Goal: Information Seeking & Learning: Understand process/instructions

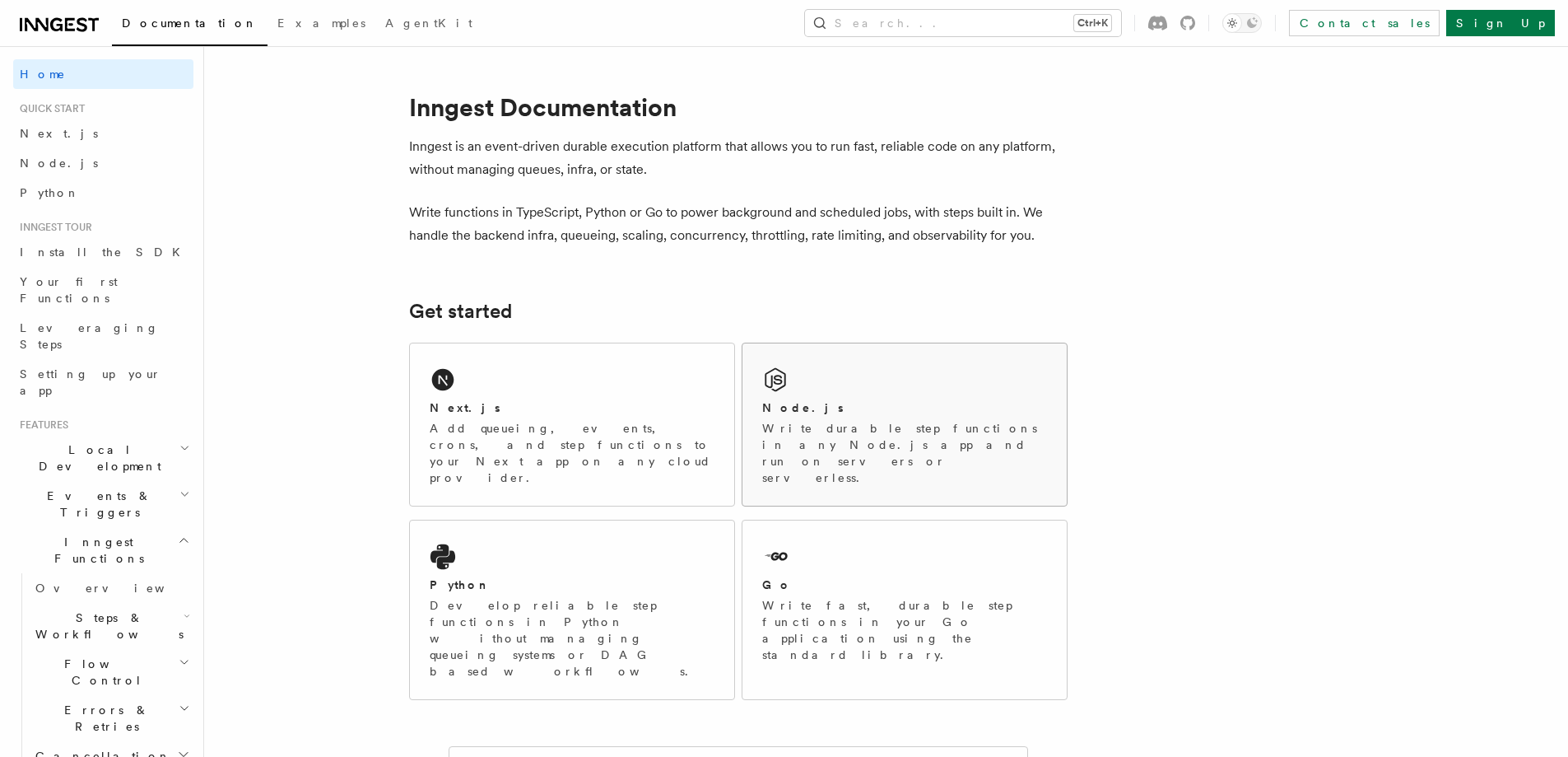
click at [805, 387] on div "Node.js Write durable step functions in any Node.js app and run on servers or s…" at bounding box center [904, 424] width 324 height 162
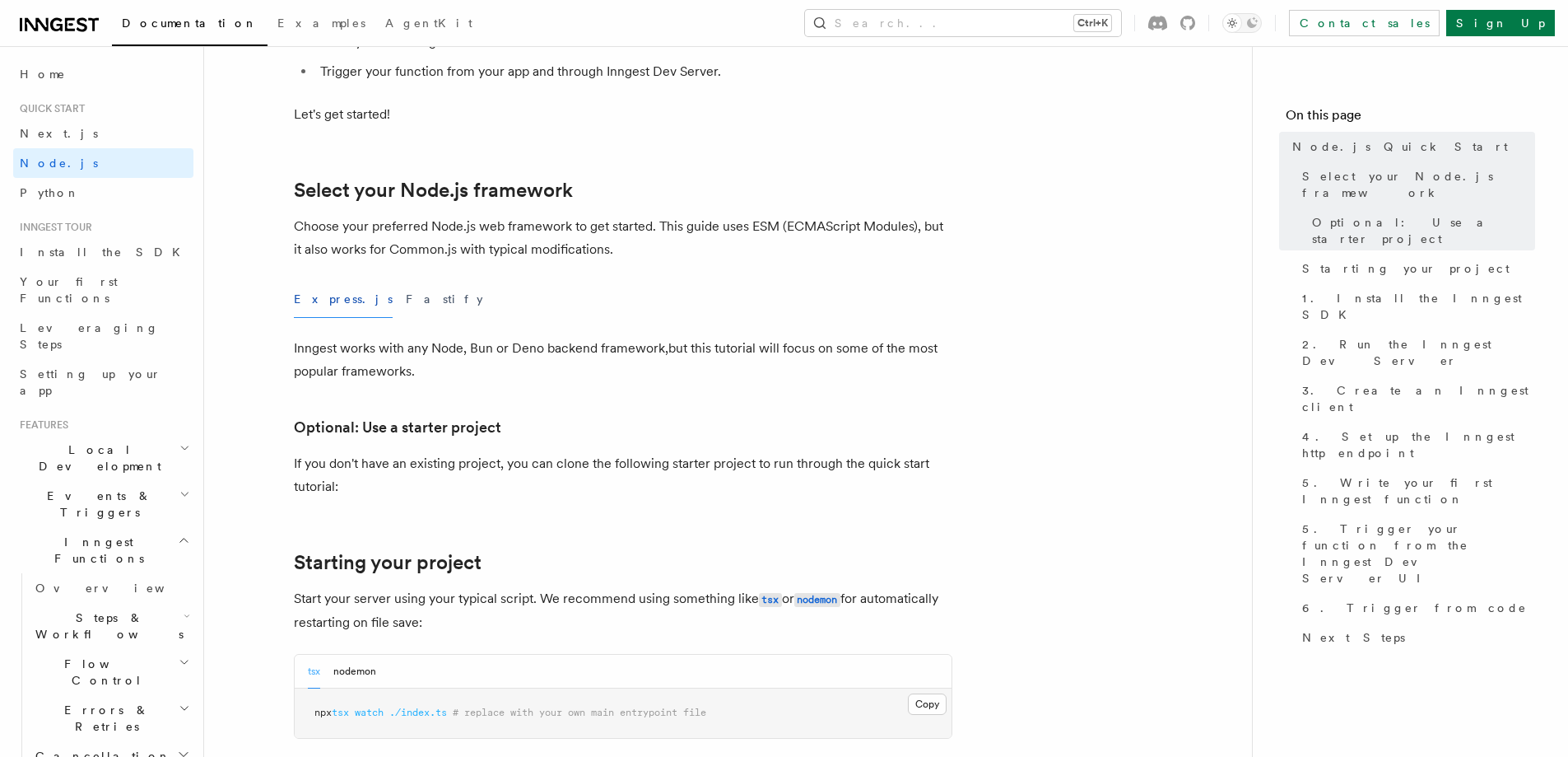
scroll to position [330, 0]
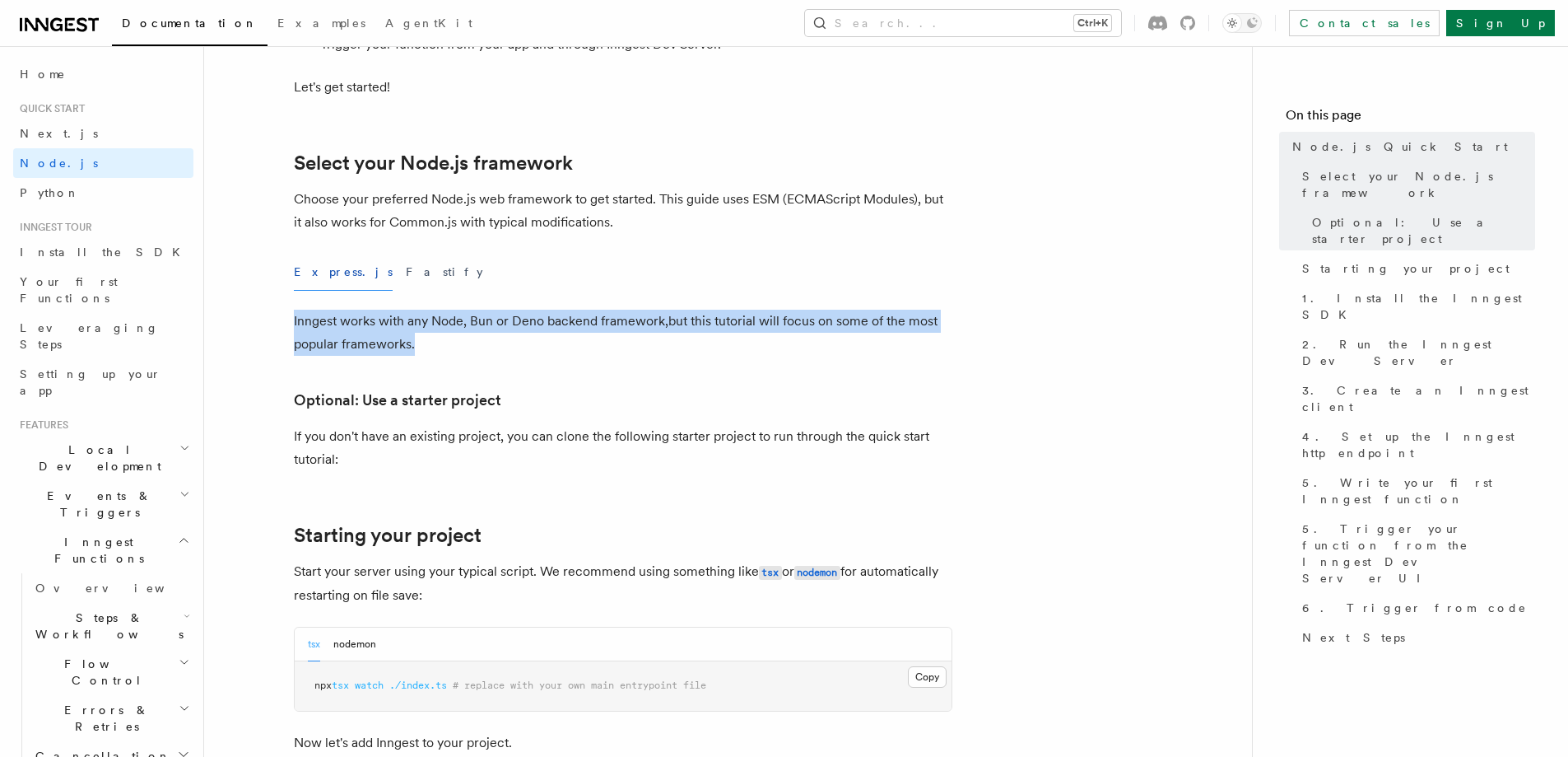
drag, startPoint x: 462, startPoint y: 345, endPoint x: 242, endPoint y: 327, distance: 220.7
click at [572, 343] on p "Inngest works with any Node, Bun or Deno backend framework,but this tutorial wi…" at bounding box center [623, 333] width 658 height 46
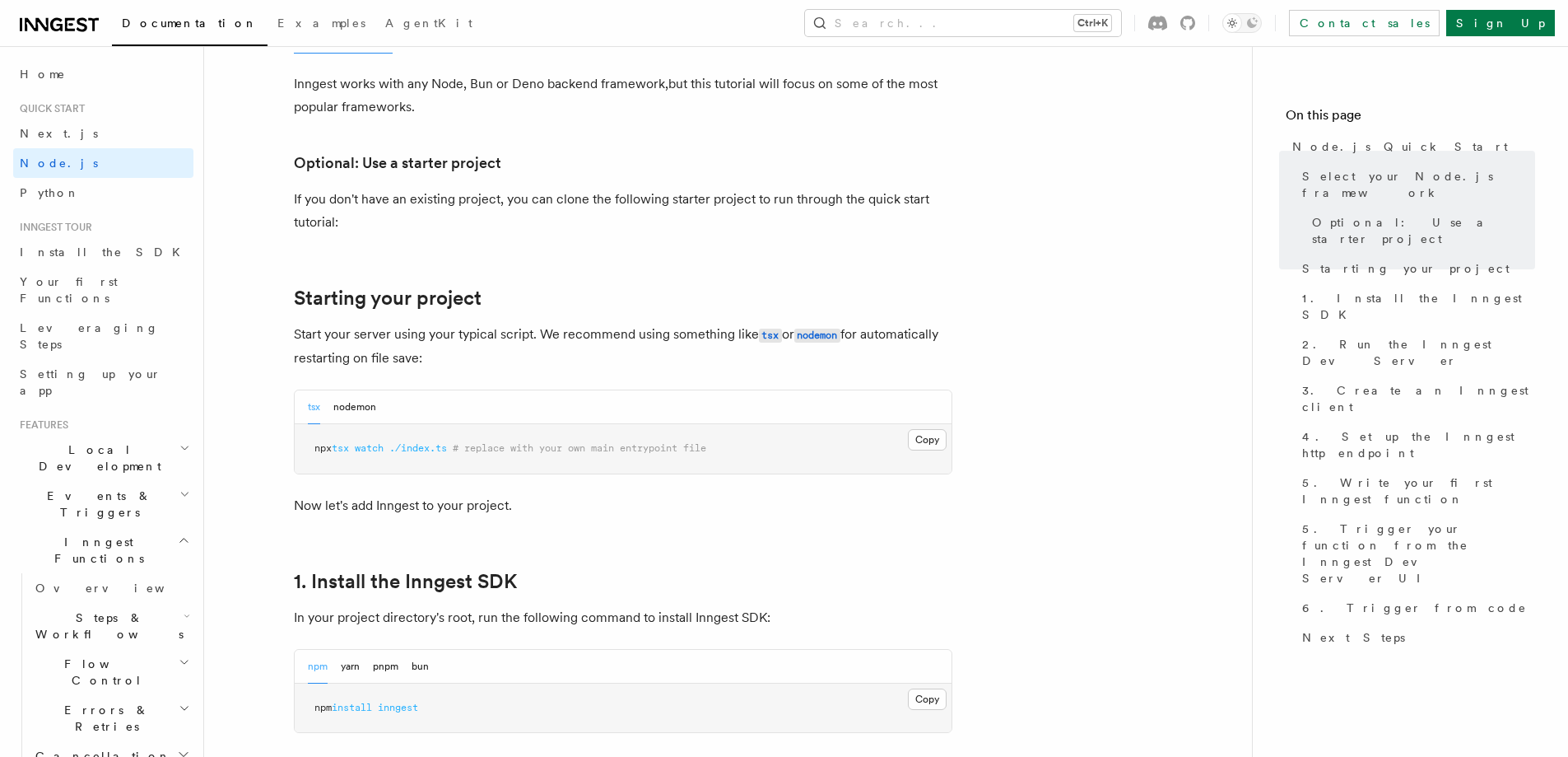
scroll to position [576, 0]
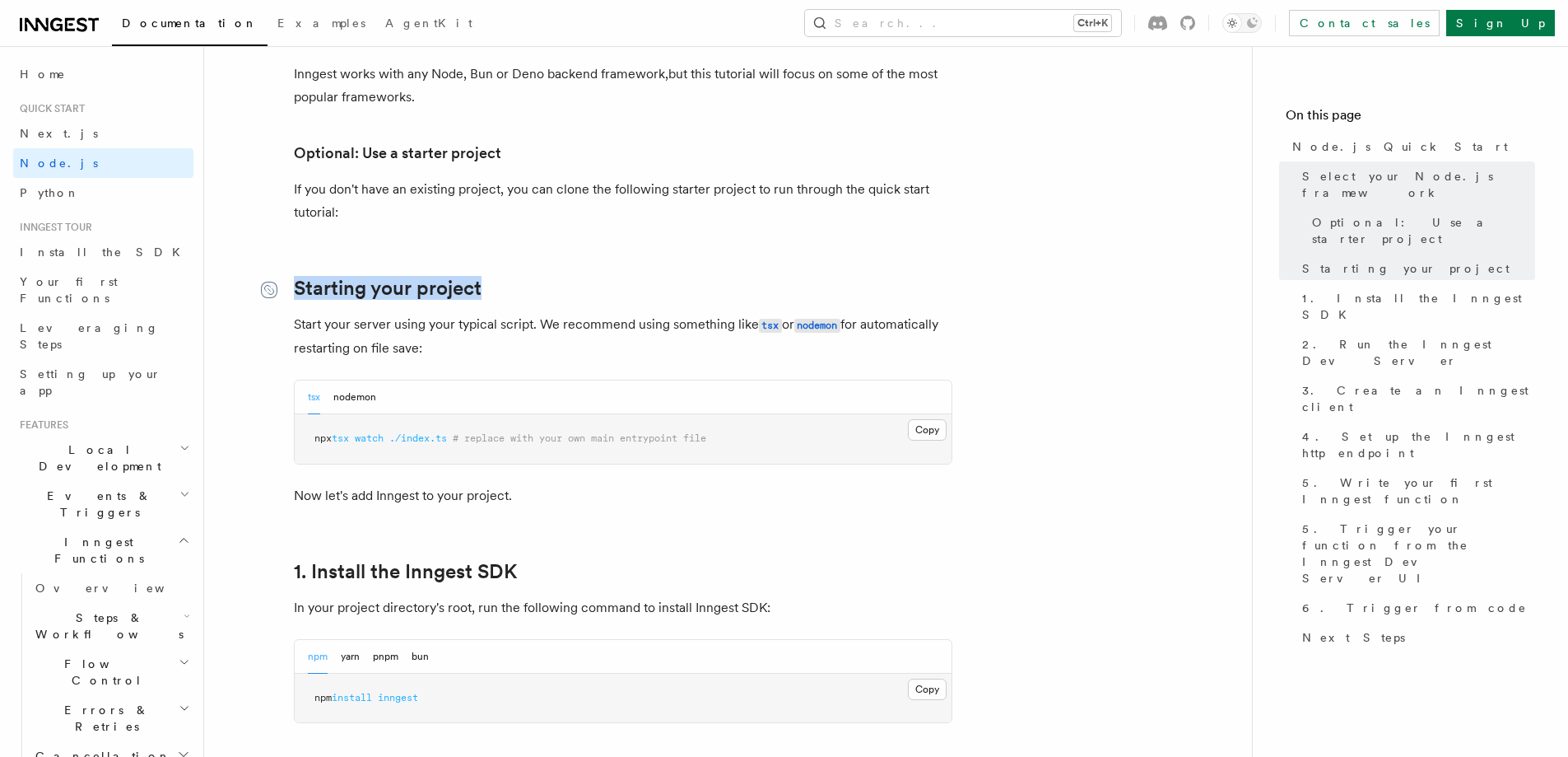
drag, startPoint x: 502, startPoint y: 283, endPoint x: 270, endPoint y: 286, distance: 232.0
click at [294, 286] on h2 "Starting your project" at bounding box center [623, 288] width 658 height 23
drag, startPoint x: 398, startPoint y: 331, endPoint x: 525, endPoint y: 323, distance: 127.3
click at [525, 323] on p "Start your server using your typical script. We recommend using something like …" at bounding box center [623, 335] width 658 height 47
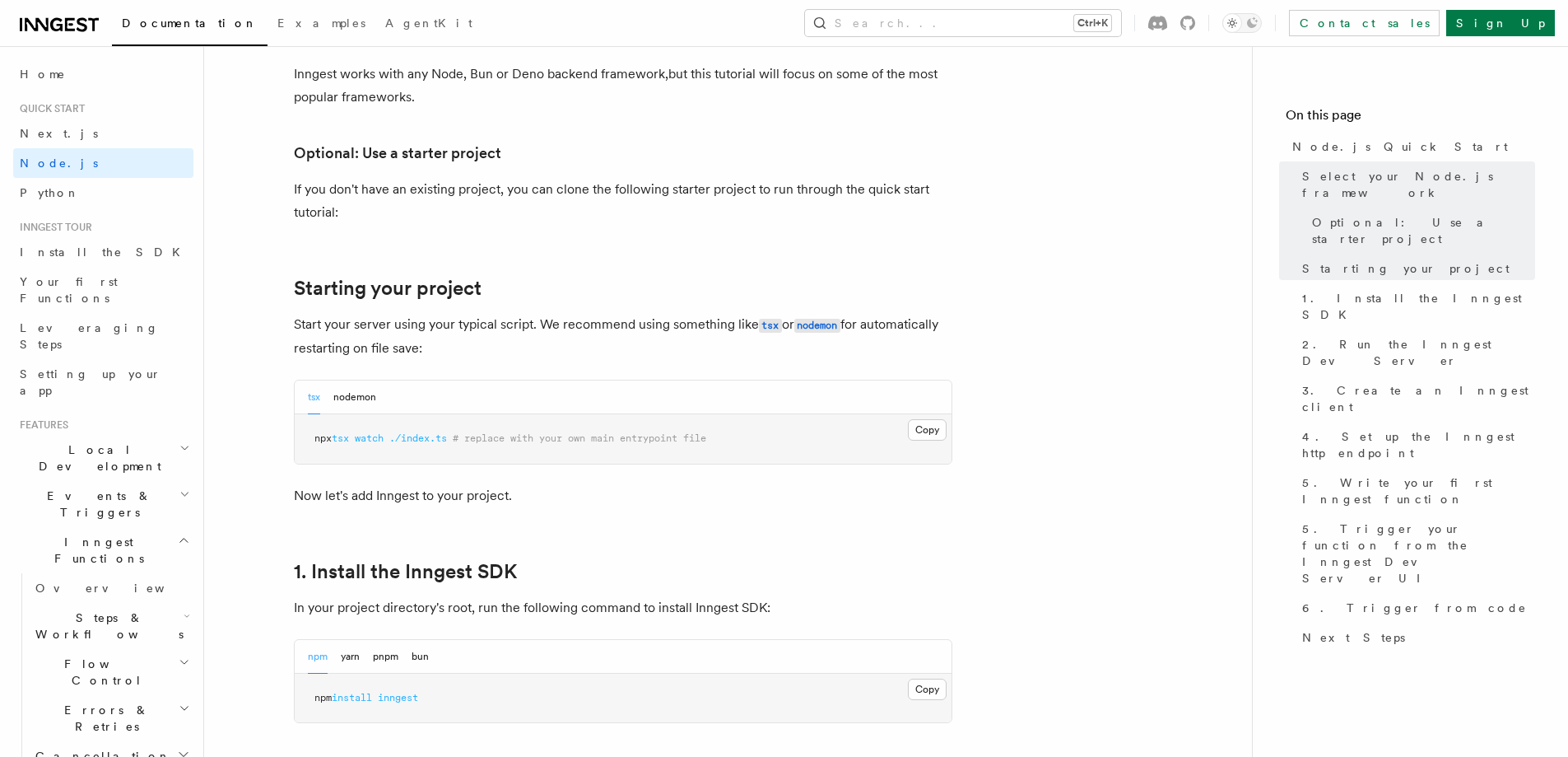
click at [537, 348] on p "Start your server using your typical script. We recommend using something like …" at bounding box center [623, 335] width 658 height 47
drag, startPoint x: 532, startPoint y: 322, endPoint x: 630, endPoint y: 334, distance: 98.7
click at [630, 334] on p "Start your server using your typical script. We recommend using something like …" at bounding box center [623, 335] width 658 height 47
click at [630, 352] on p "Start your server using your typical script. We recommend using something like …" at bounding box center [623, 335] width 658 height 47
drag, startPoint x: 653, startPoint y: 333, endPoint x: 752, endPoint y: 357, distance: 101.9
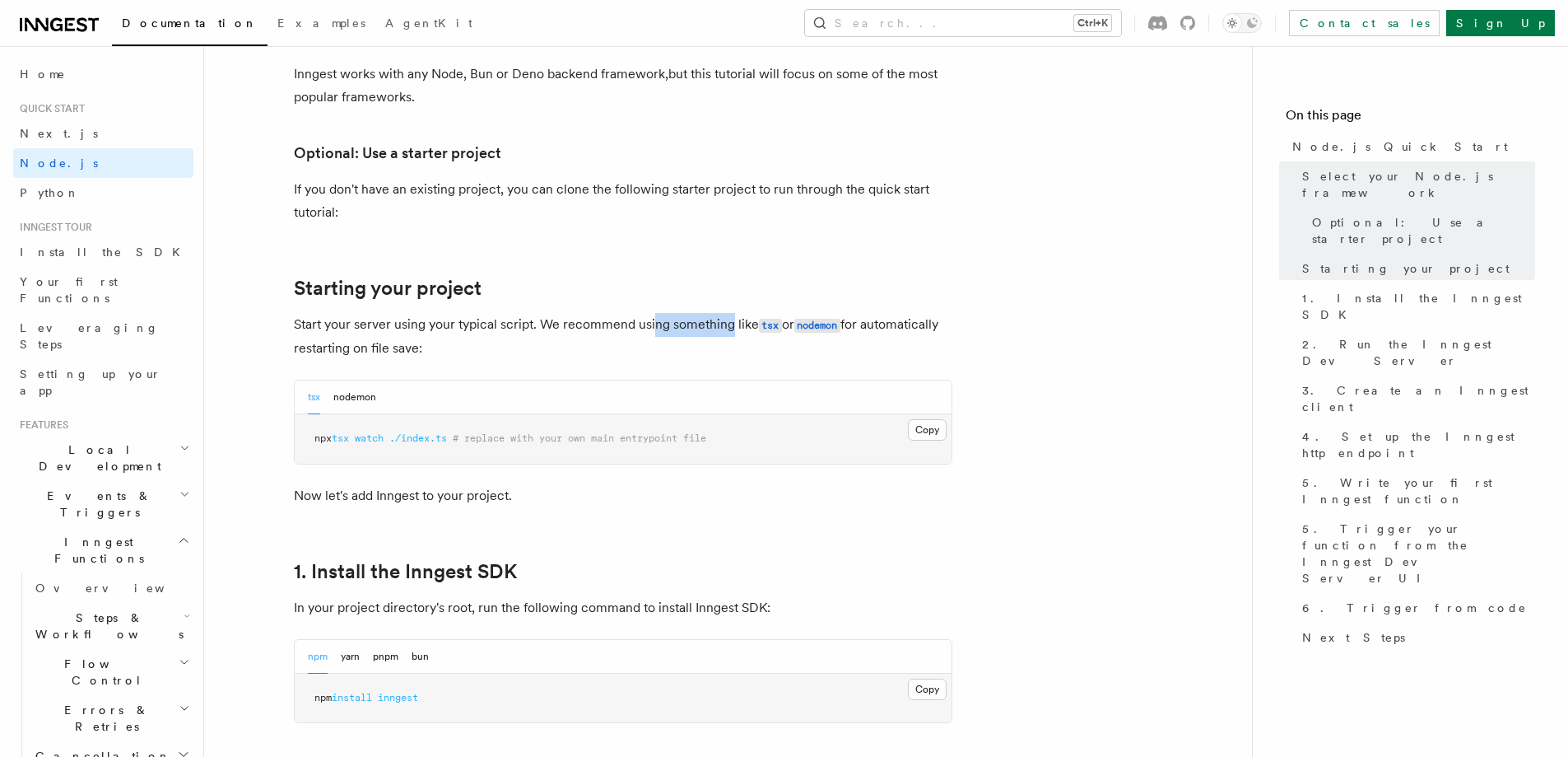
click at [729, 335] on p "Start your server using your typical script. We recommend using something like …" at bounding box center [623, 335] width 658 height 47
click at [754, 357] on p "Start your server using your typical script. We recommend using something like …" at bounding box center [623, 335] width 658 height 47
drag, startPoint x: 804, startPoint y: 334, endPoint x: 843, endPoint y: 328, distance: 39.5
click at [843, 328] on p "Start your server using your typical script. We recommend using something like …" at bounding box center [623, 335] width 658 height 47
click at [925, 352] on p "Start your server using your typical script. We recommend using something like …" at bounding box center [623, 335] width 658 height 47
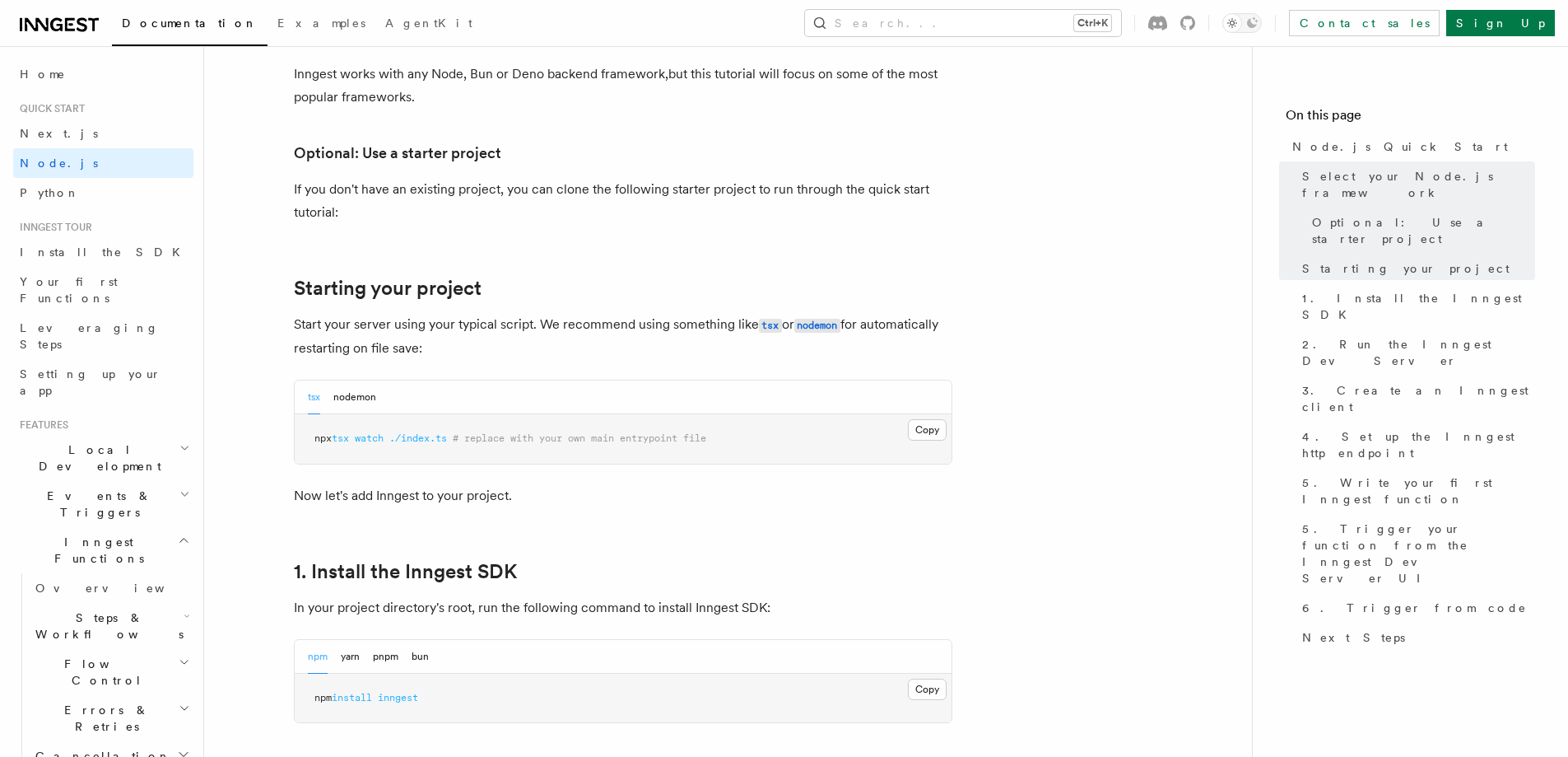
drag, startPoint x: 465, startPoint y: 354, endPoint x: 289, endPoint y: 340, distance: 176.6
click at [489, 354] on p "Start your server using your typical script. We recommend using something like …" at bounding box center [623, 335] width 658 height 47
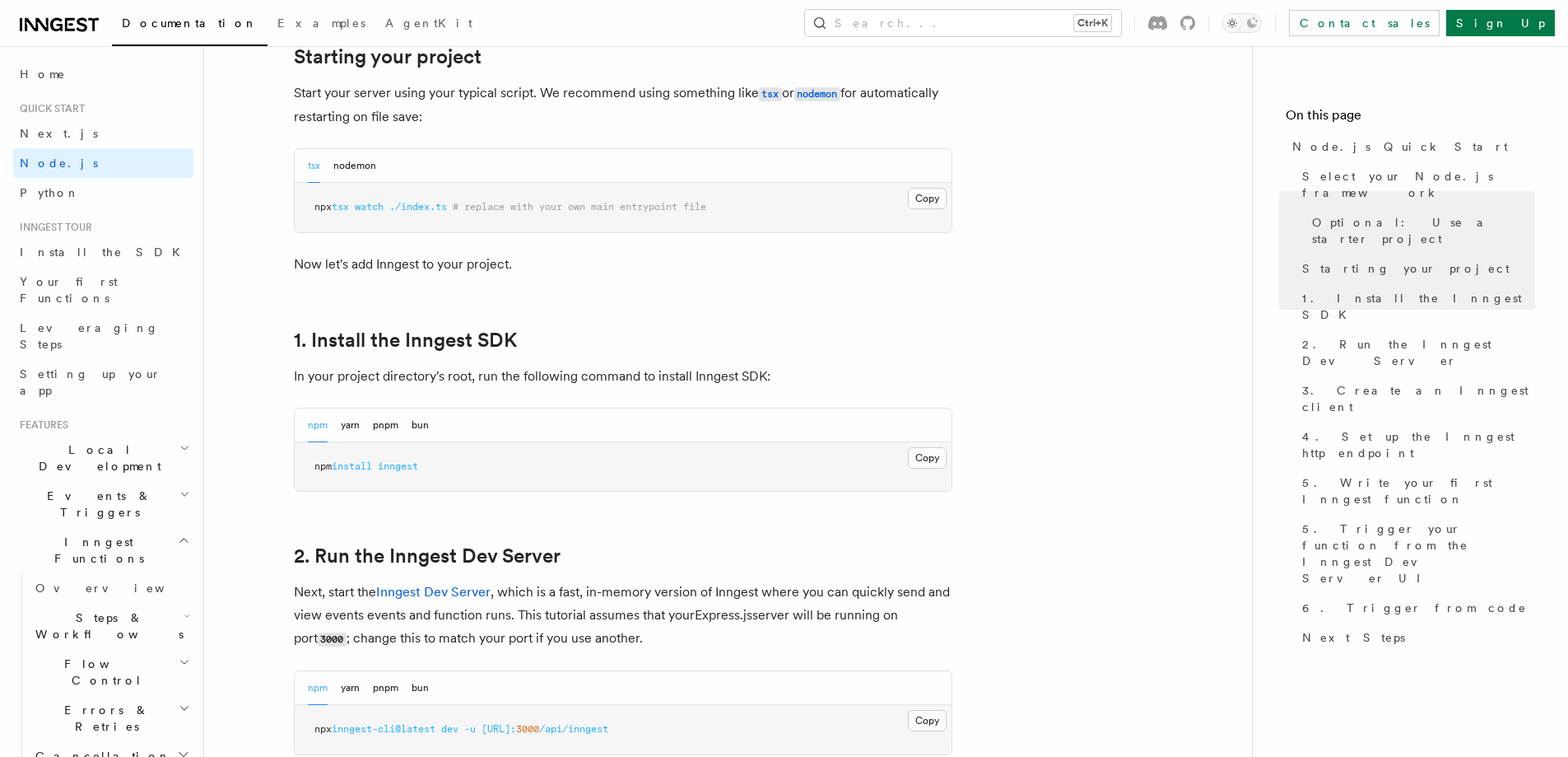
scroll to position [906, 0]
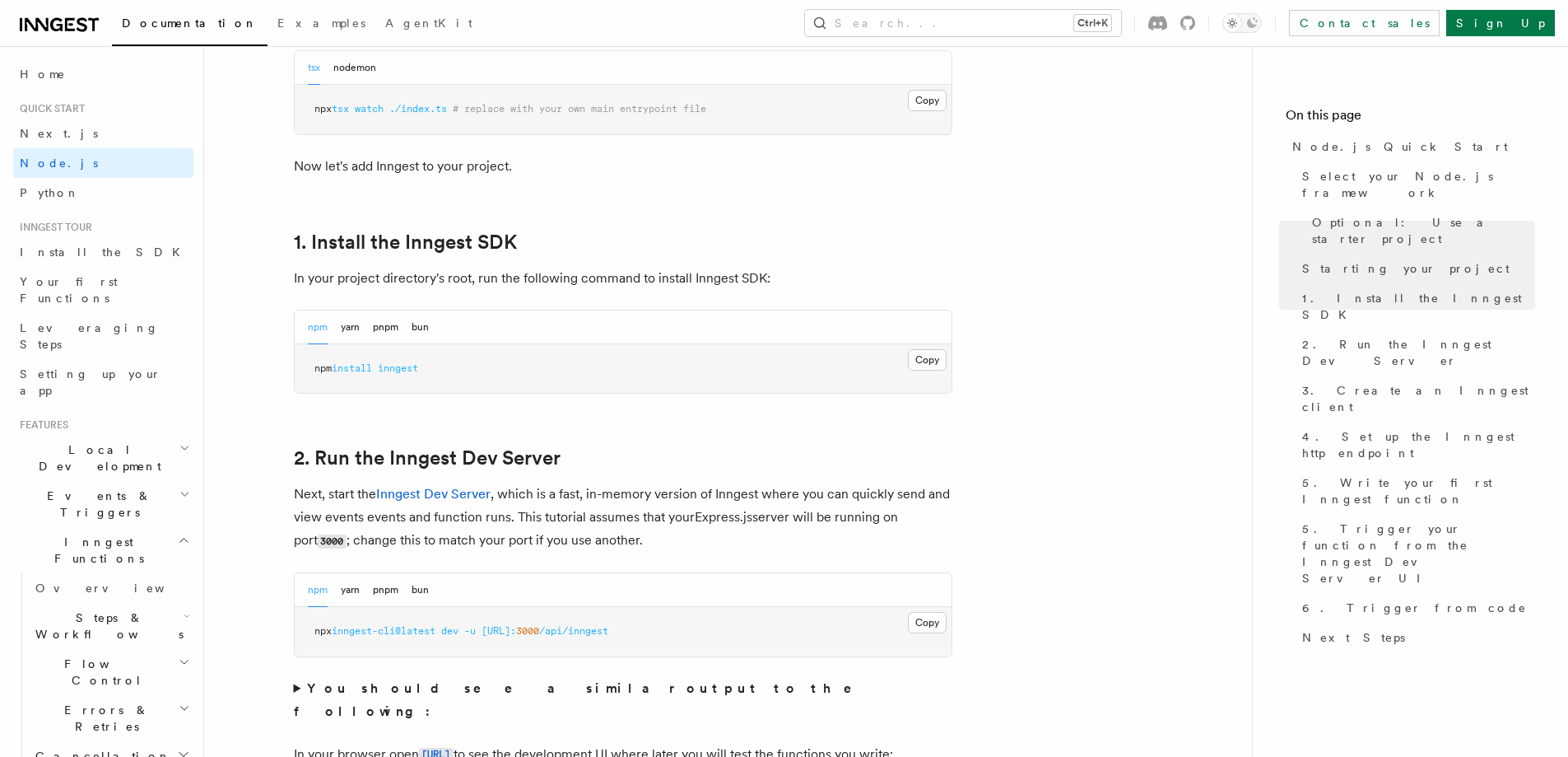
click at [553, 239] on h2 "1. Install the Inngest SDK" at bounding box center [623, 242] width 658 height 23
click at [919, 356] on button "Copy Copied" at bounding box center [927, 359] width 38 height 21
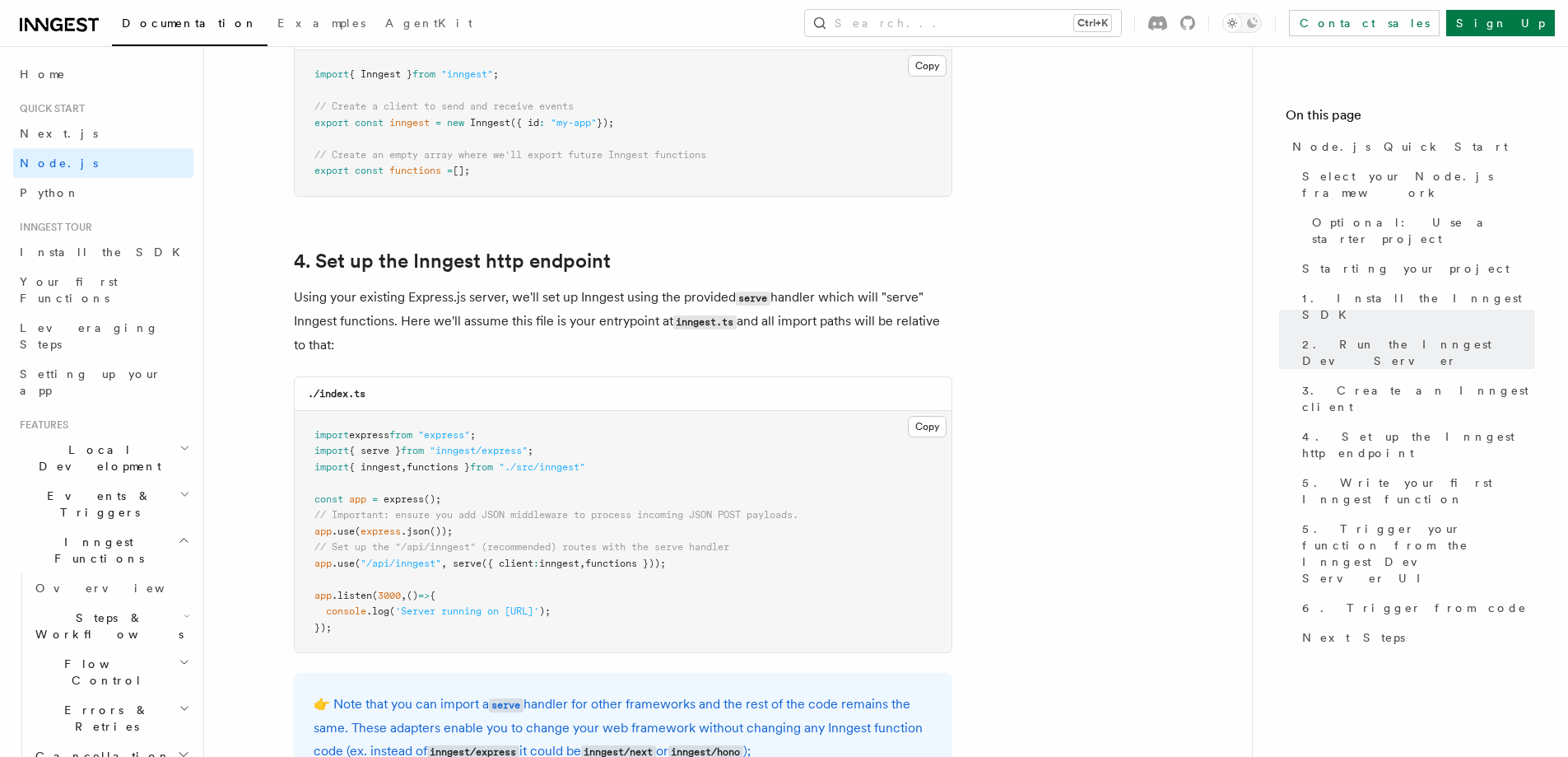
scroll to position [2141, 0]
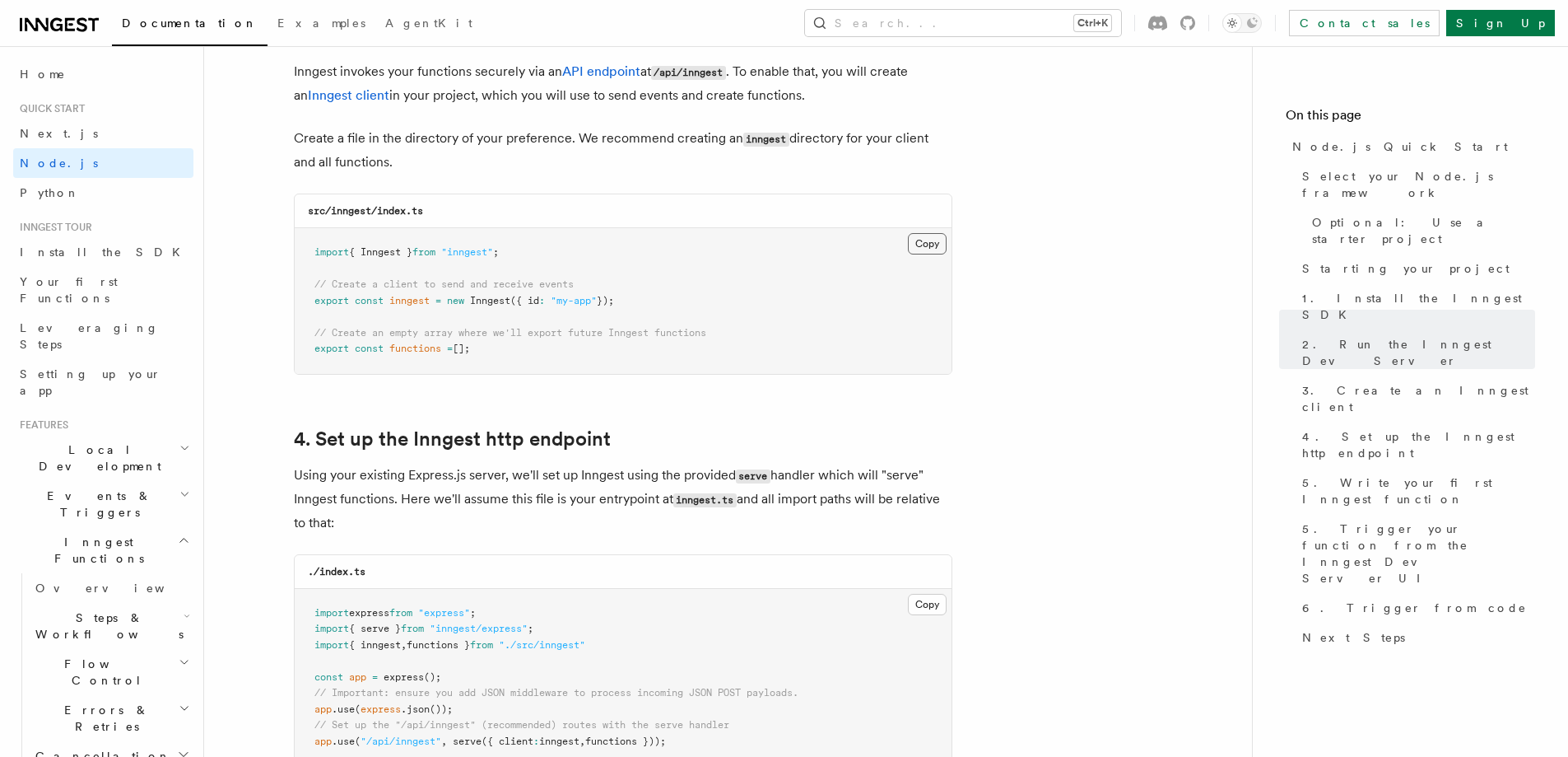
click at [923, 243] on button "Copy Copied" at bounding box center [927, 244] width 38 height 21
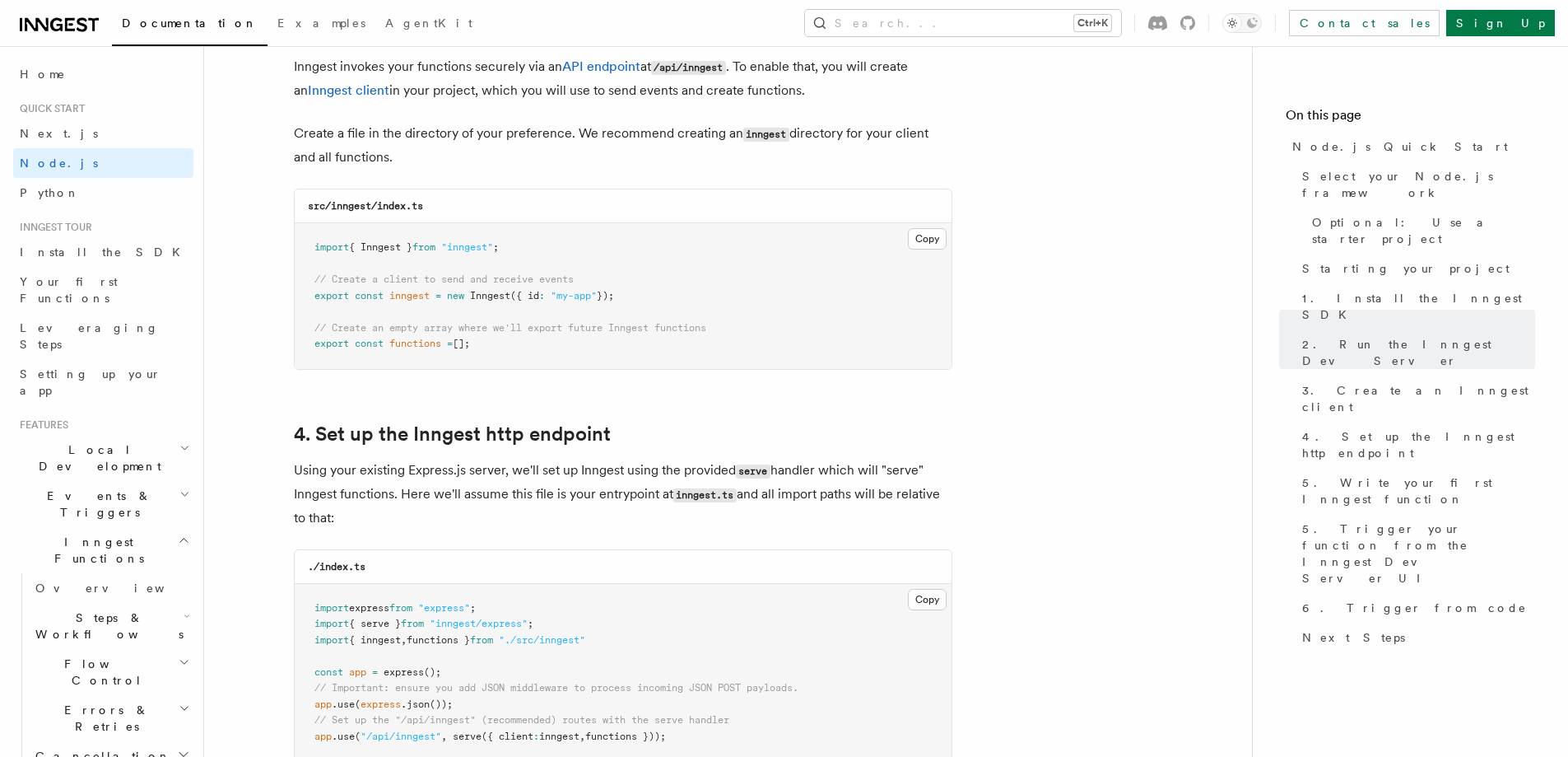
scroll to position [2223, 0]
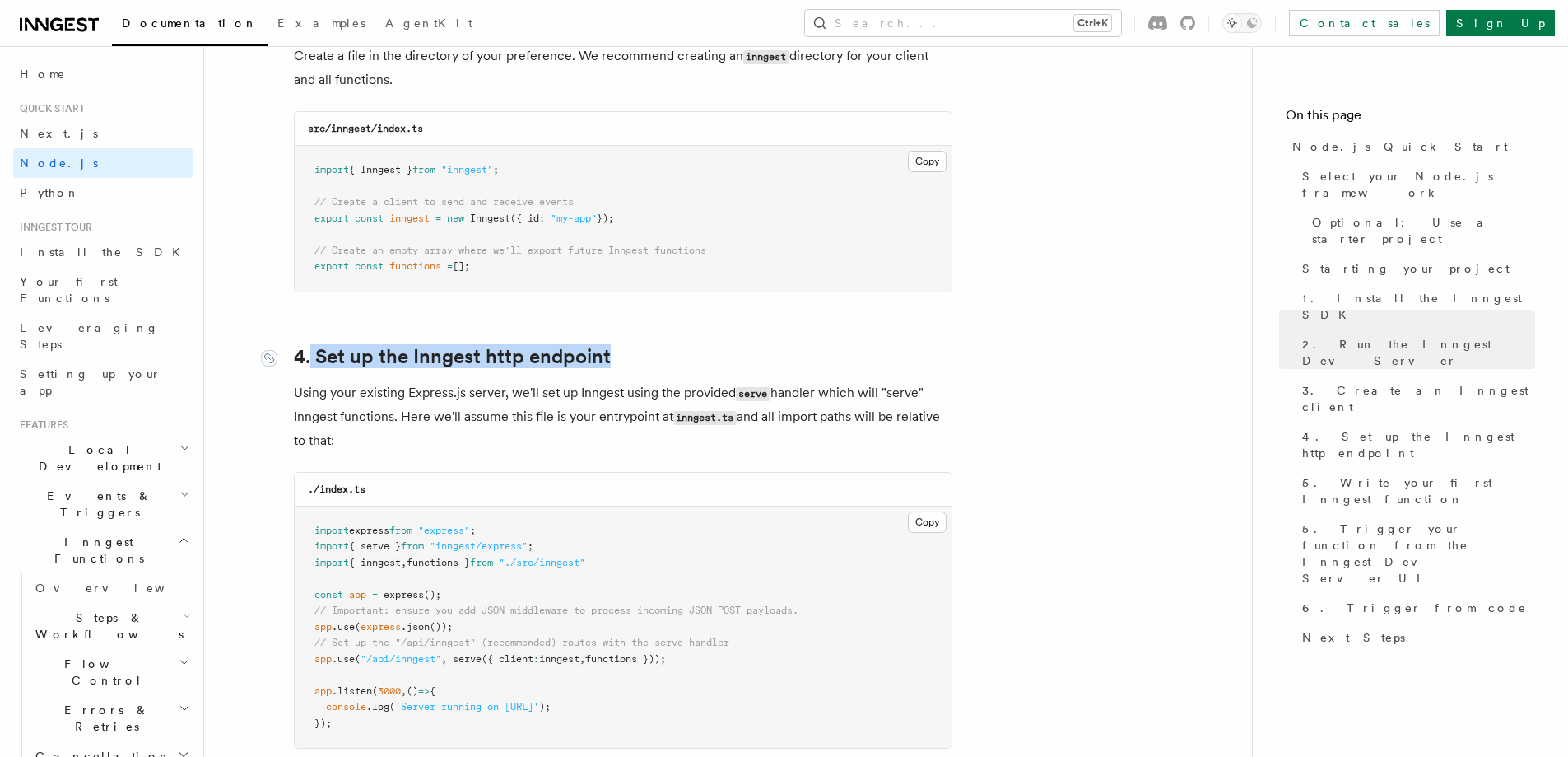
drag, startPoint x: 617, startPoint y: 354, endPoint x: 309, endPoint y: 348, distance: 308.1
click at [309, 348] on h2 "4. Set up the Inngest http endpoint" at bounding box center [623, 357] width 658 height 23
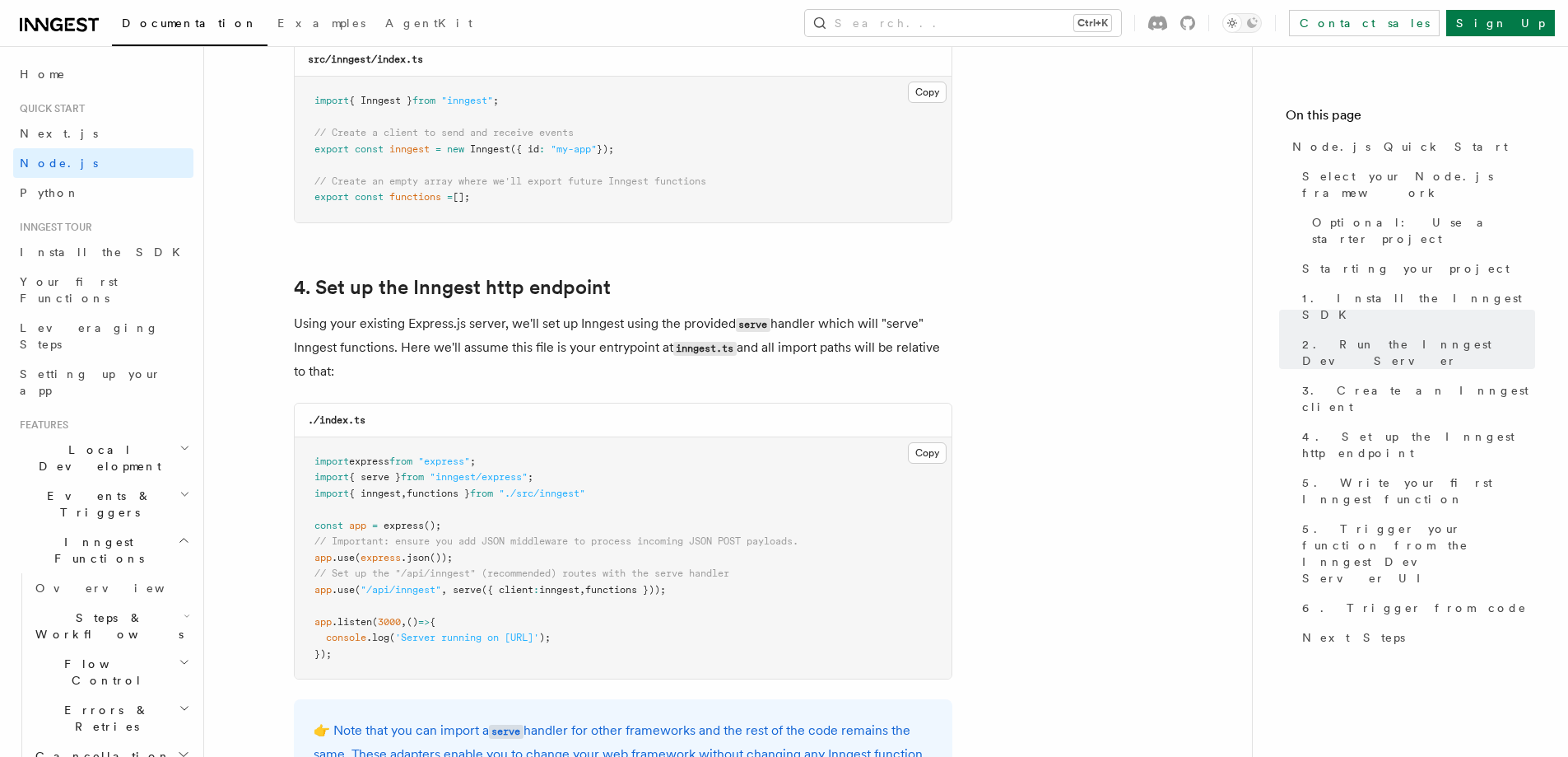
scroll to position [2388, 0]
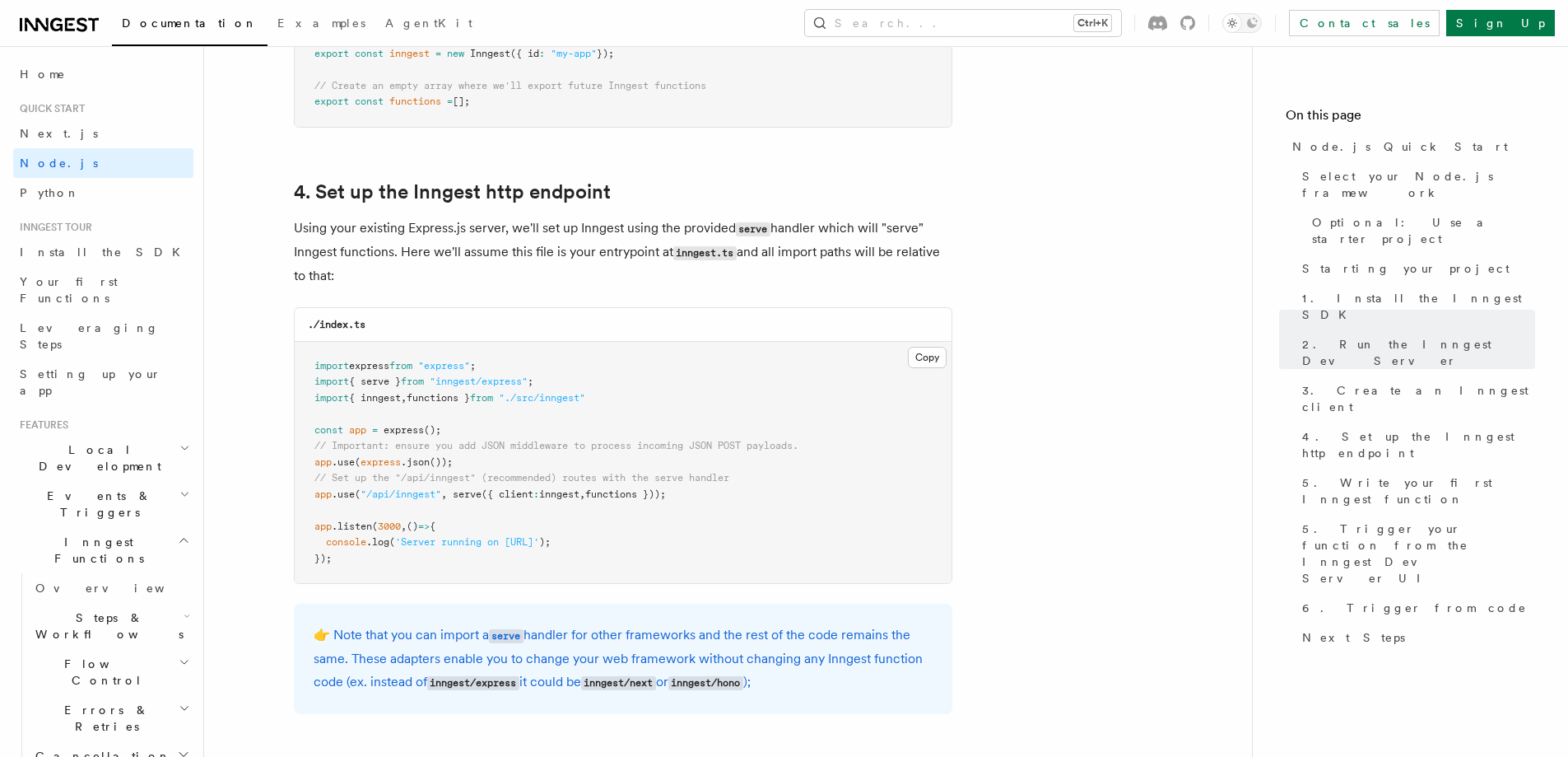
click at [461, 395] on span "functions }" at bounding box center [439, 398] width 63 height 11
click at [499, 402] on span at bounding box center [496, 398] width 6 height 11
click at [568, 407] on pre "import express from "express" ; import { serve } from "inngest/express" ; impor…" at bounding box center [622, 462] width 656 height 242
click at [626, 408] on pre "import express from "express" ; import { serve } from "inngest/express" ; impor…" at bounding box center [622, 462] width 656 height 242
drag, startPoint x: 456, startPoint y: 496, endPoint x: 675, endPoint y: 490, distance: 219.1
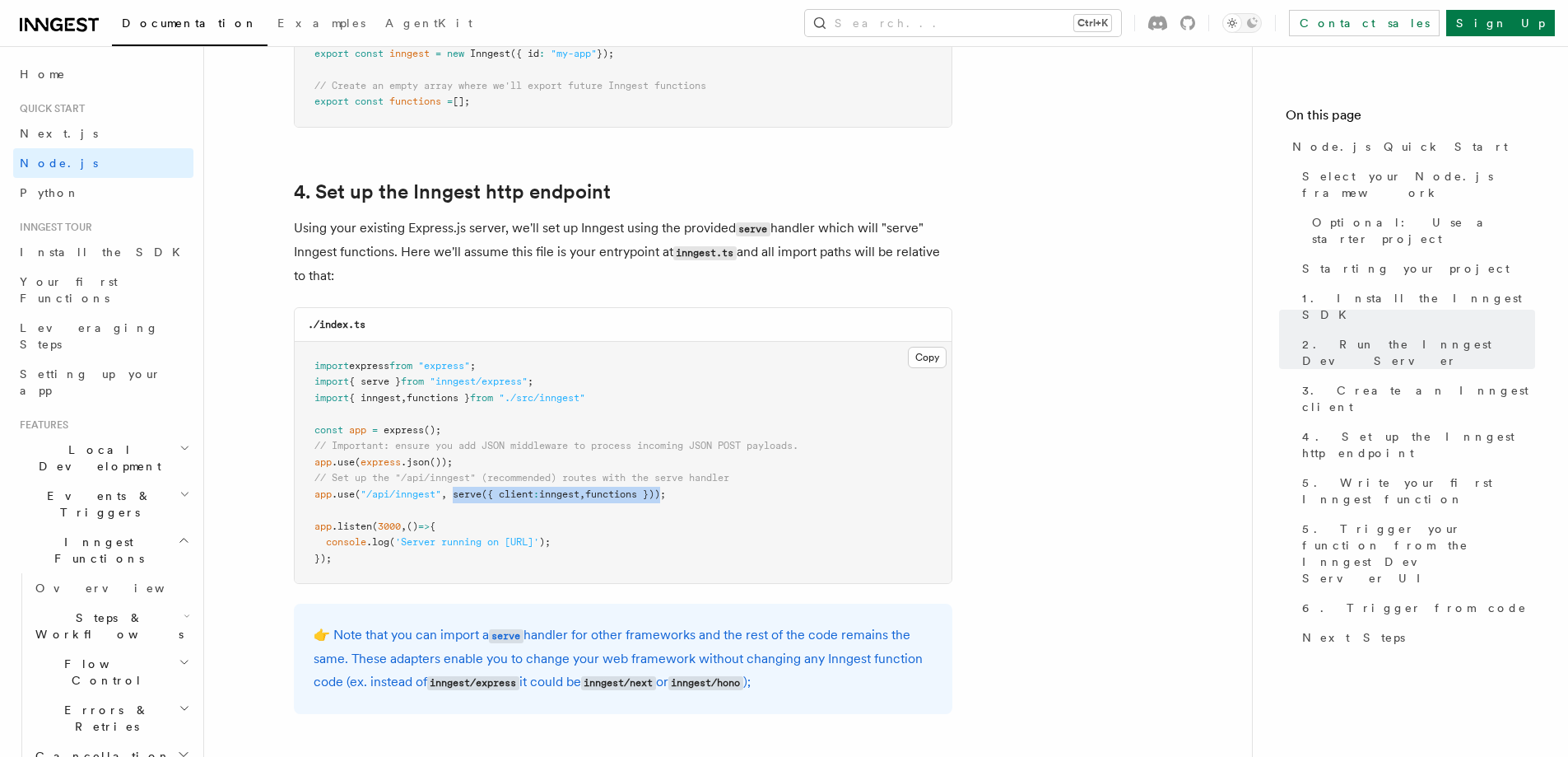
click at [666, 490] on span "app .use ( "/api/inngest" , serve ({ client : inngest , functions }));" at bounding box center [490, 494] width 352 height 11
copy span "serve ({ client : inngest , functions })"
